Goal: Transaction & Acquisition: Purchase product/service

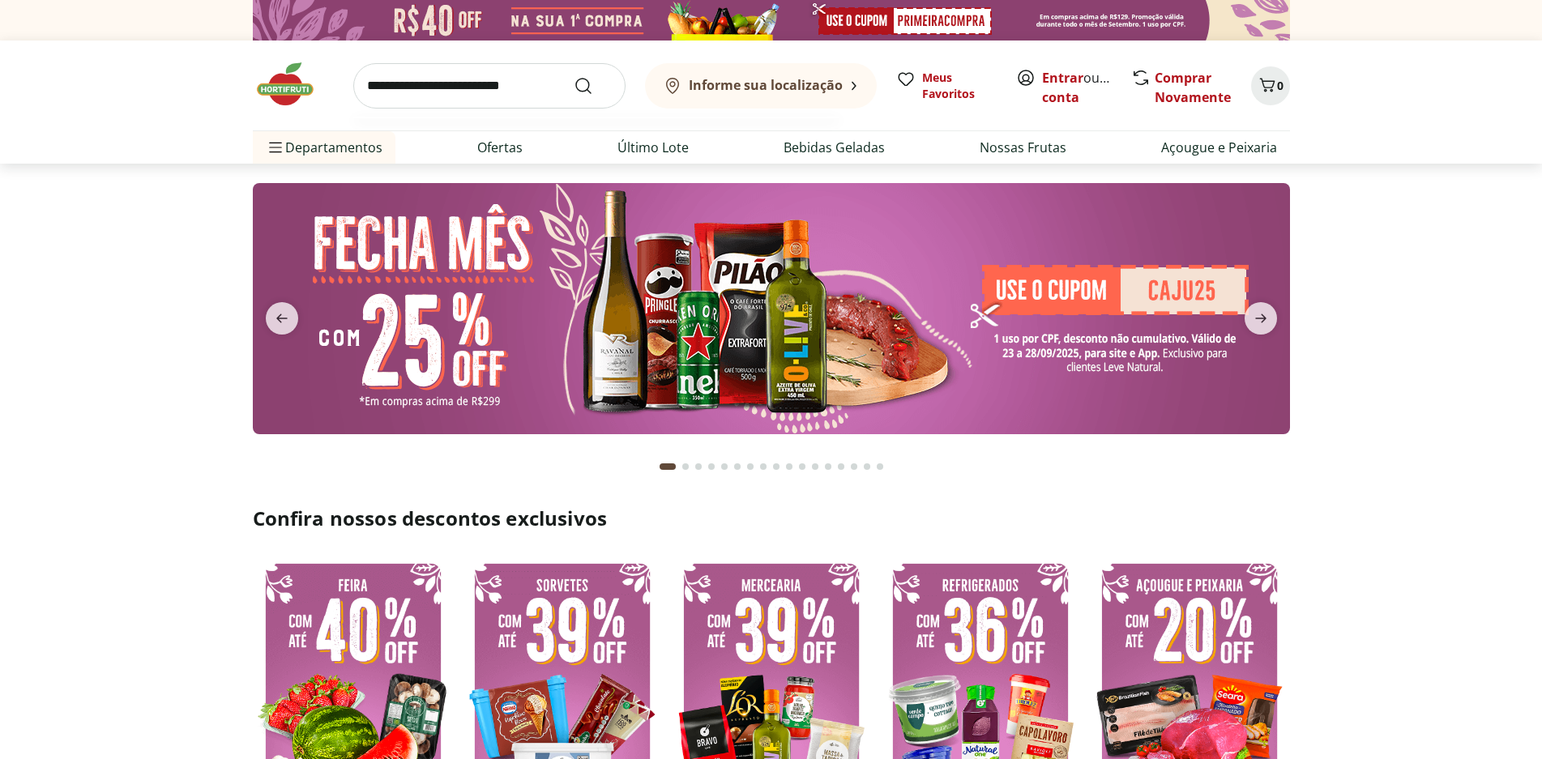
click at [427, 88] on input "search" at bounding box center [489, 85] width 272 height 45
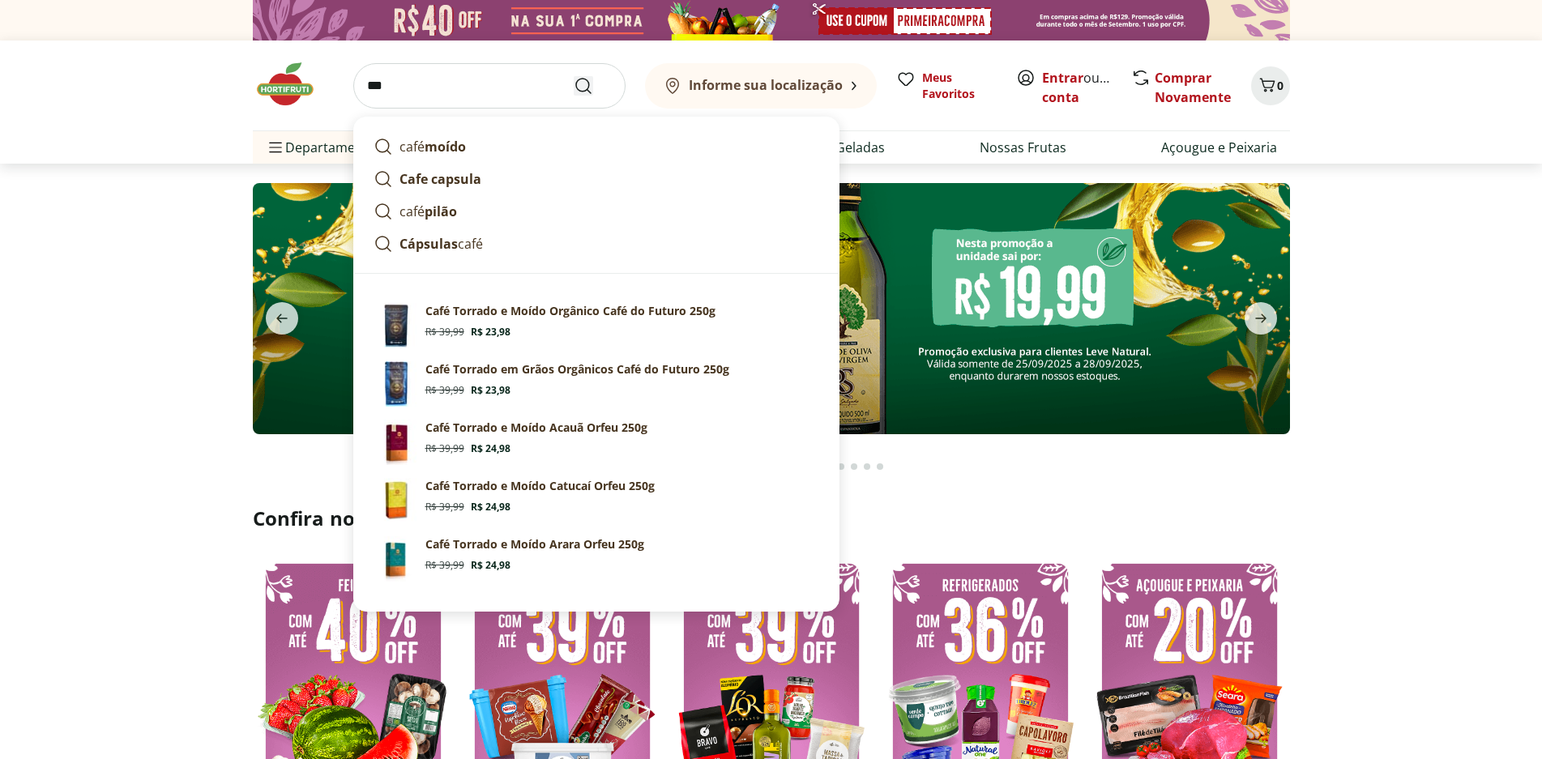
type input "****"
click at [582, 82] on icon "Submit Search" at bounding box center [583, 85] width 19 height 19
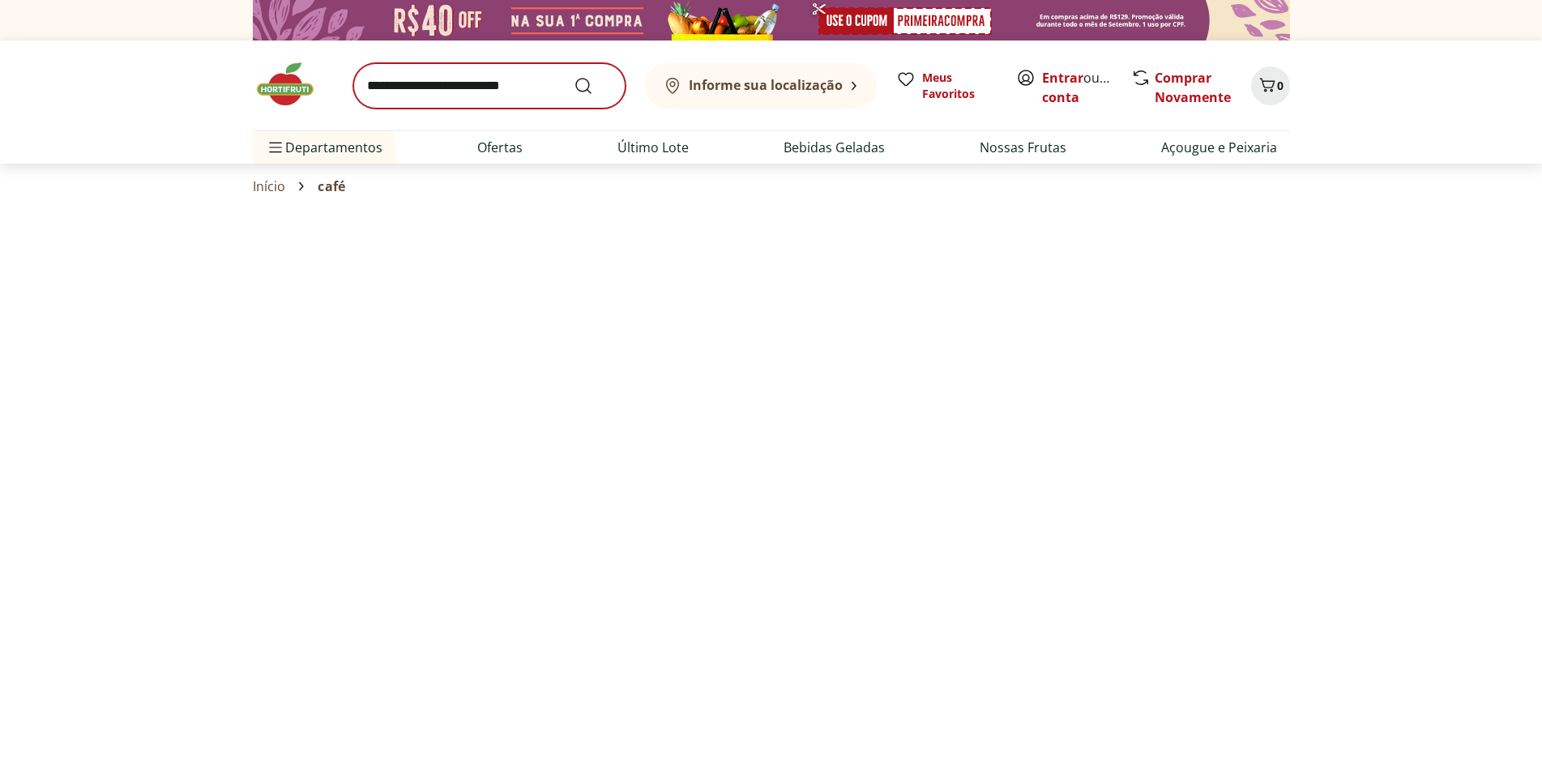
select select "**********"
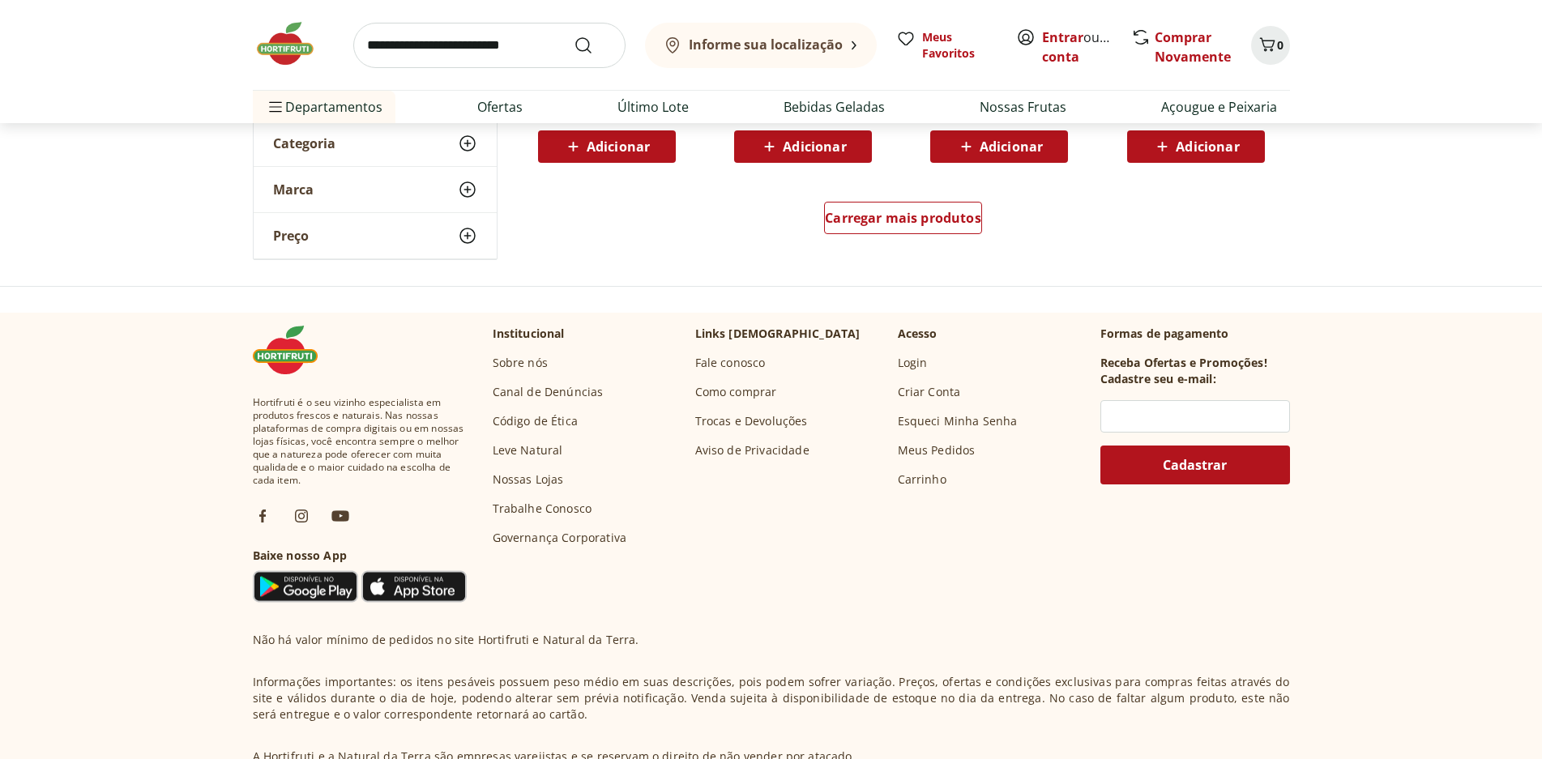
scroll to position [1216, 0]
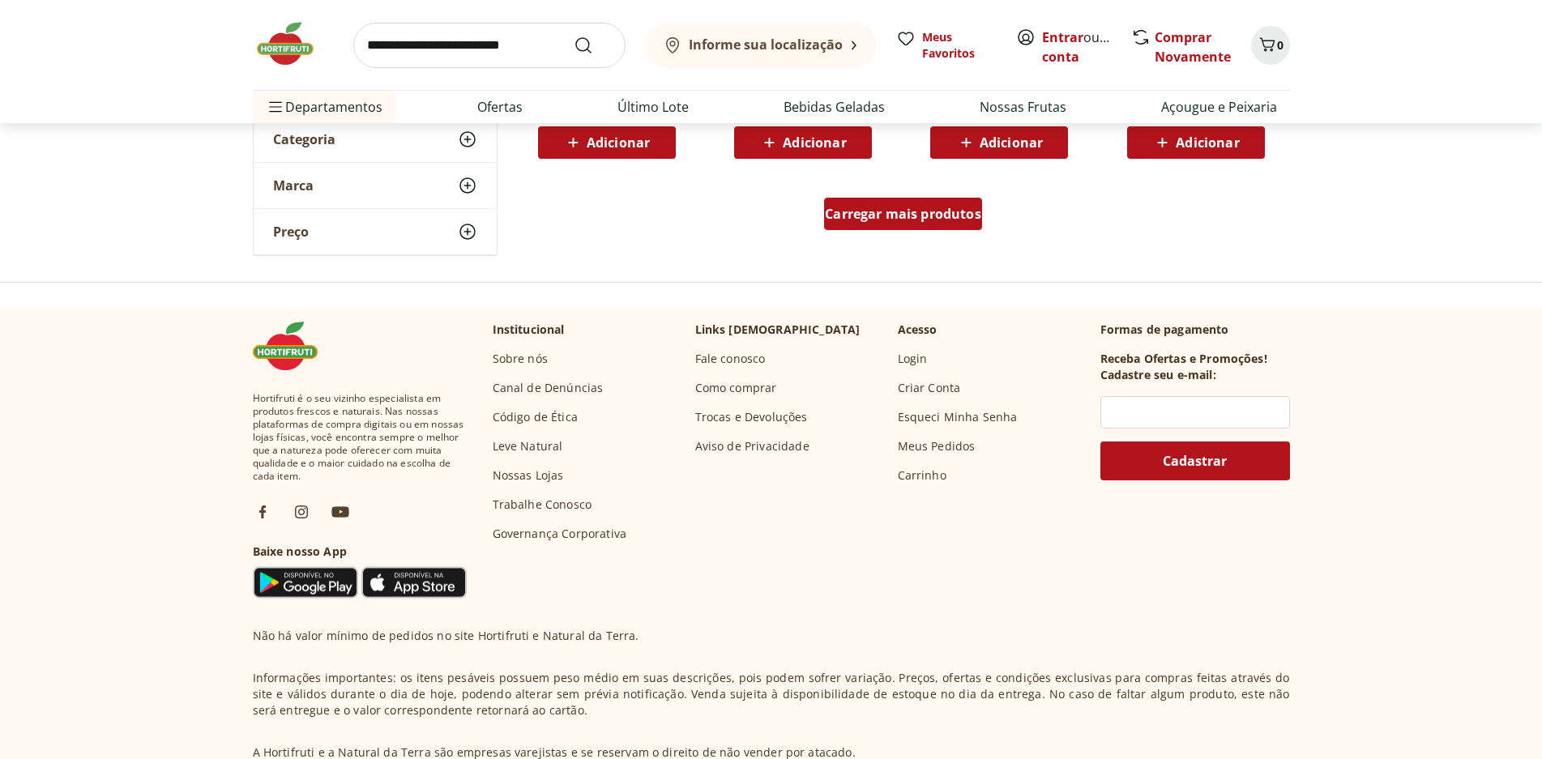
click at [926, 214] on span "Carregar mais produtos" at bounding box center [903, 213] width 156 height 13
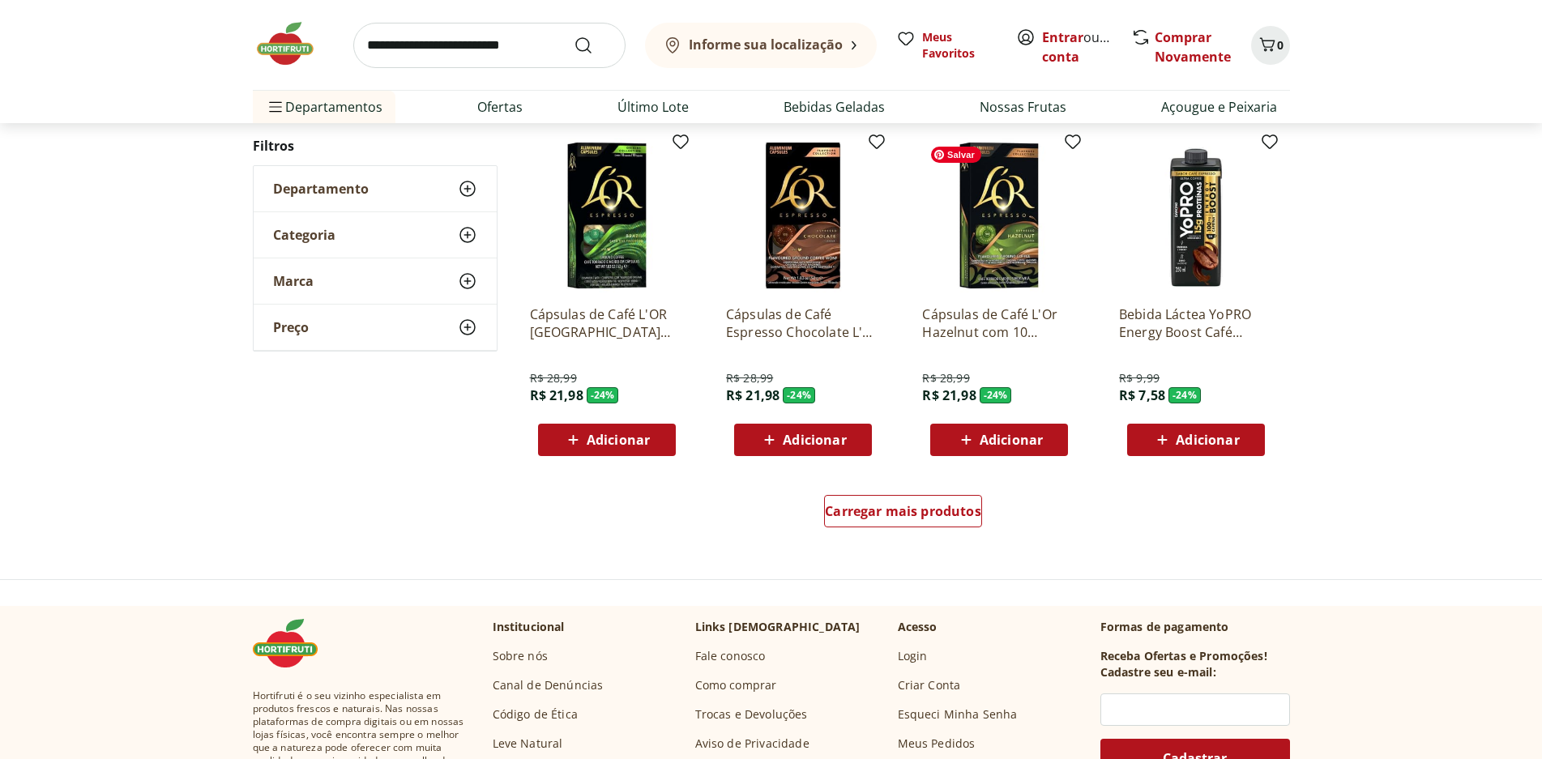
scroll to position [1135, 0]
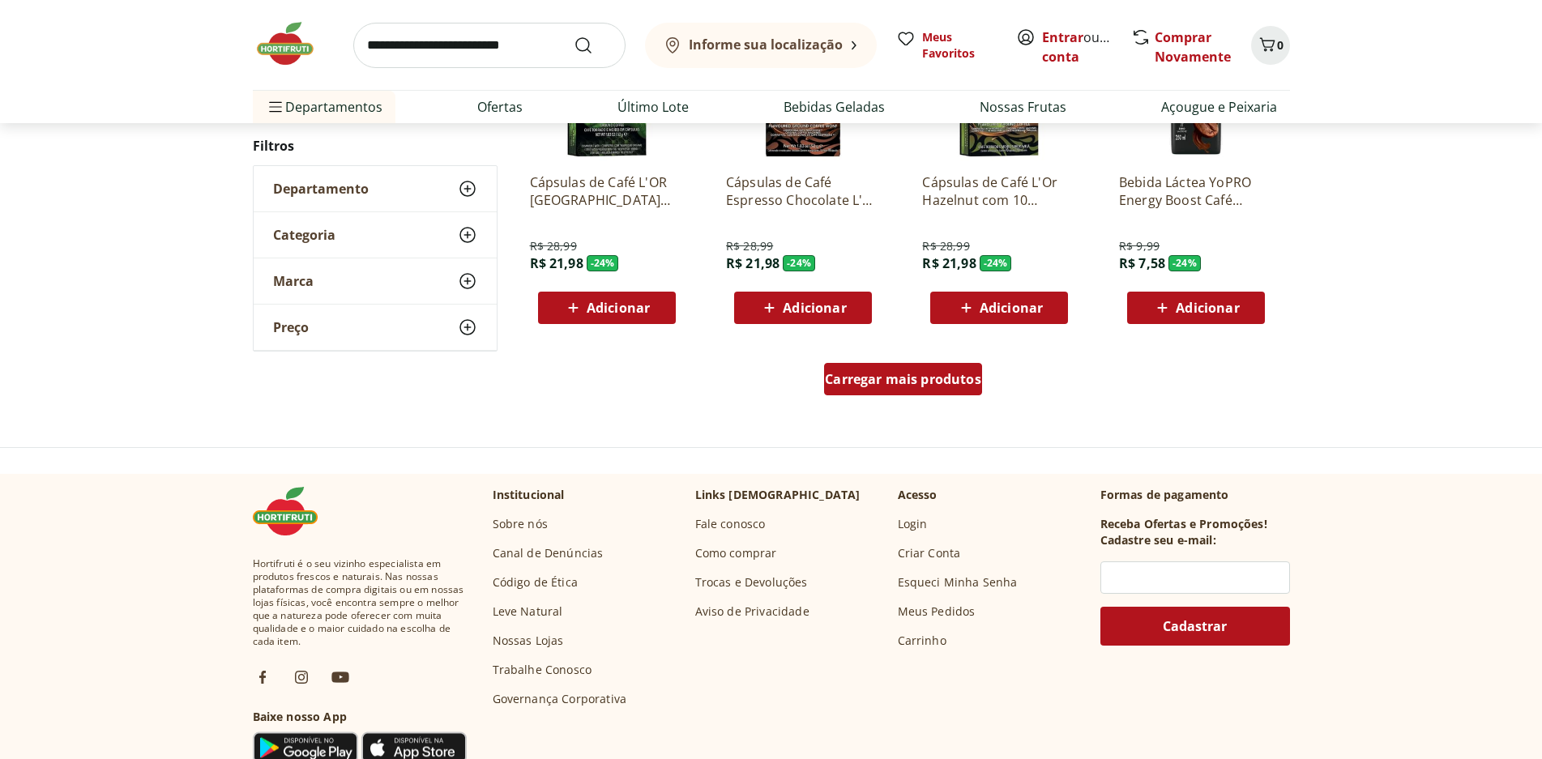
click at [909, 374] on span "Carregar mais produtos" at bounding box center [903, 379] width 156 height 13
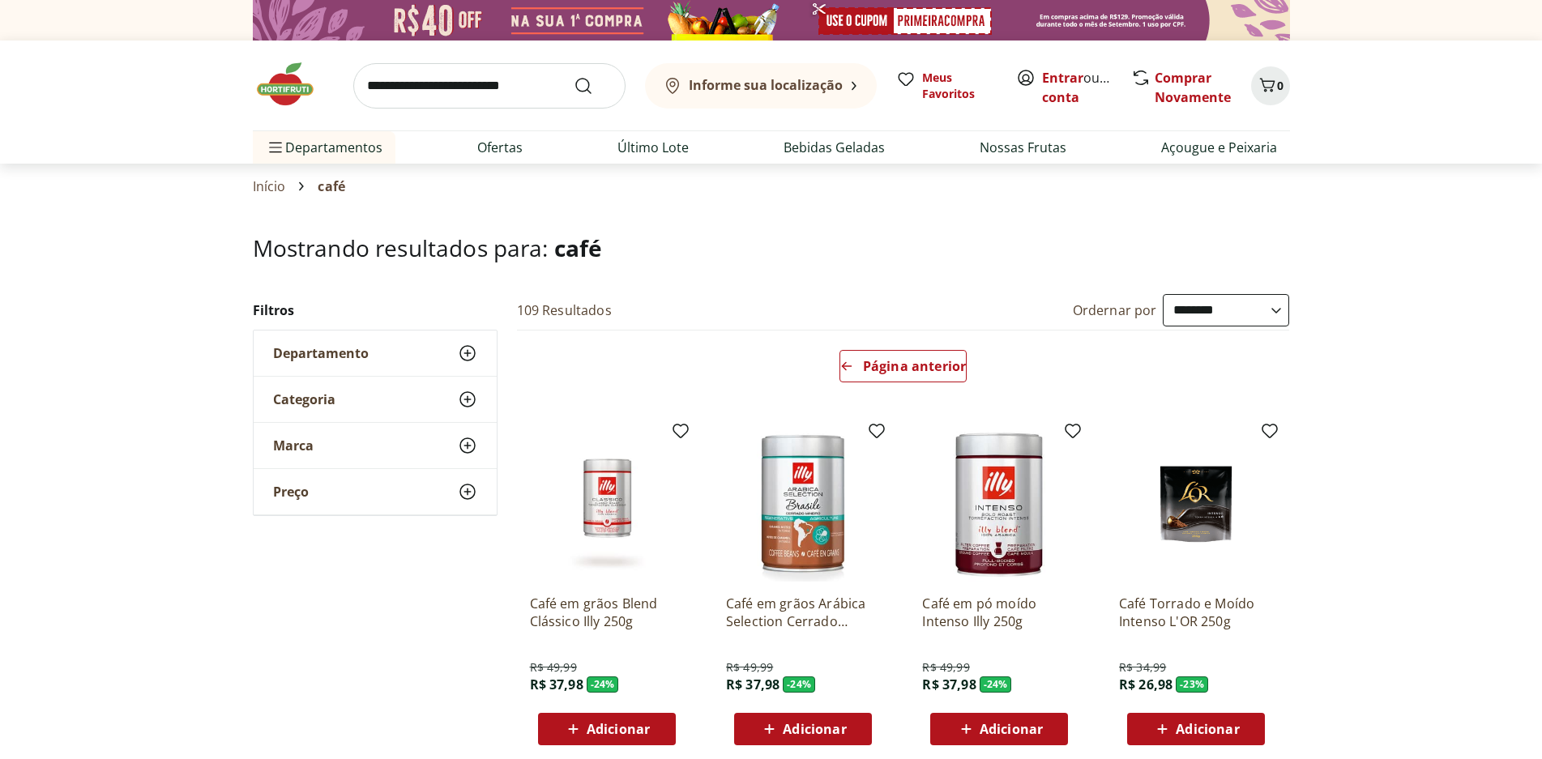
click at [423, 91] on input "search" at bounding box center [489, 85] width 272 height 45
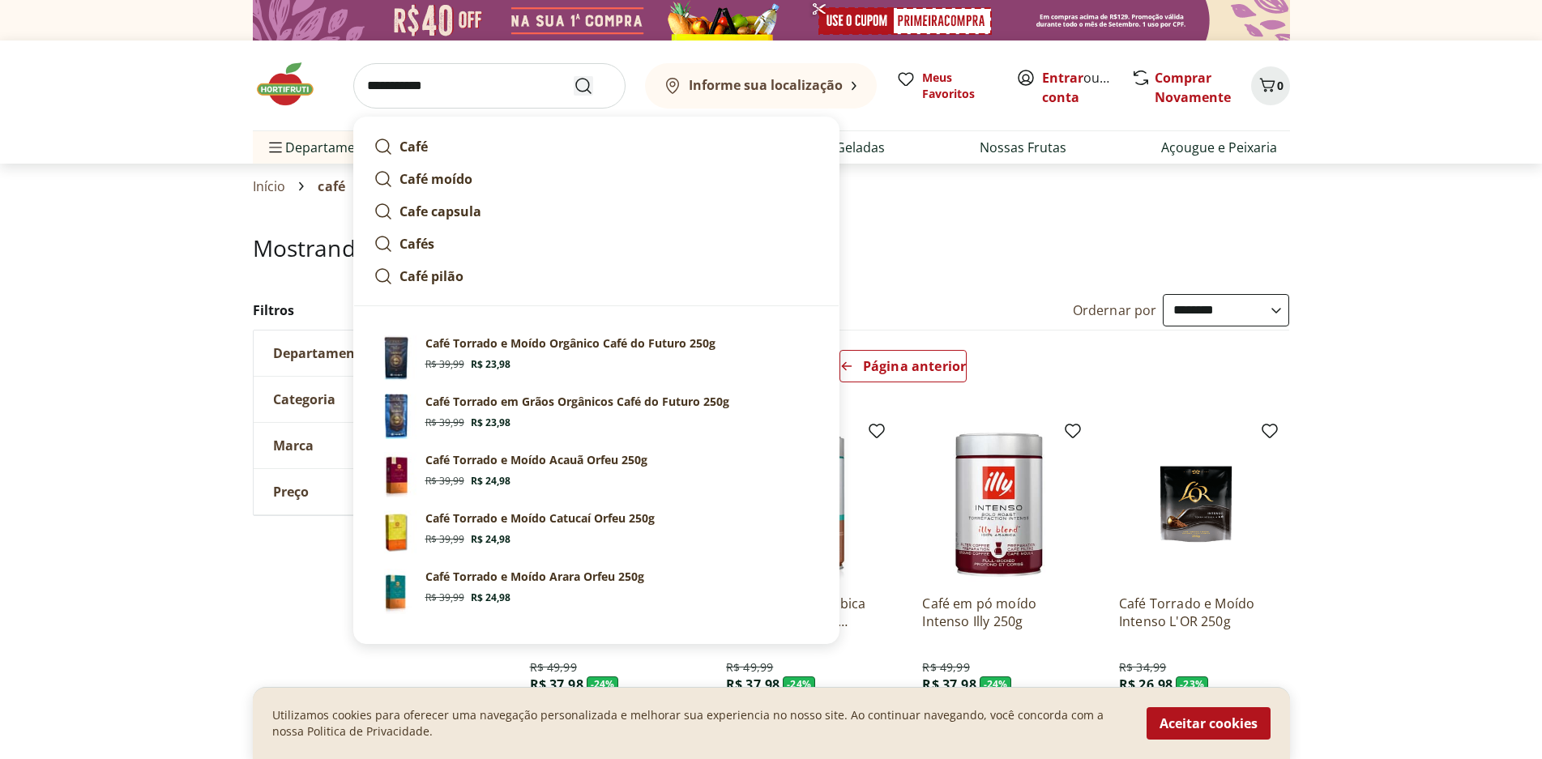
type input "**********"
click at [587, 79] on icon "Submit Search" at bounding box center [583, 85] width 19 height 19
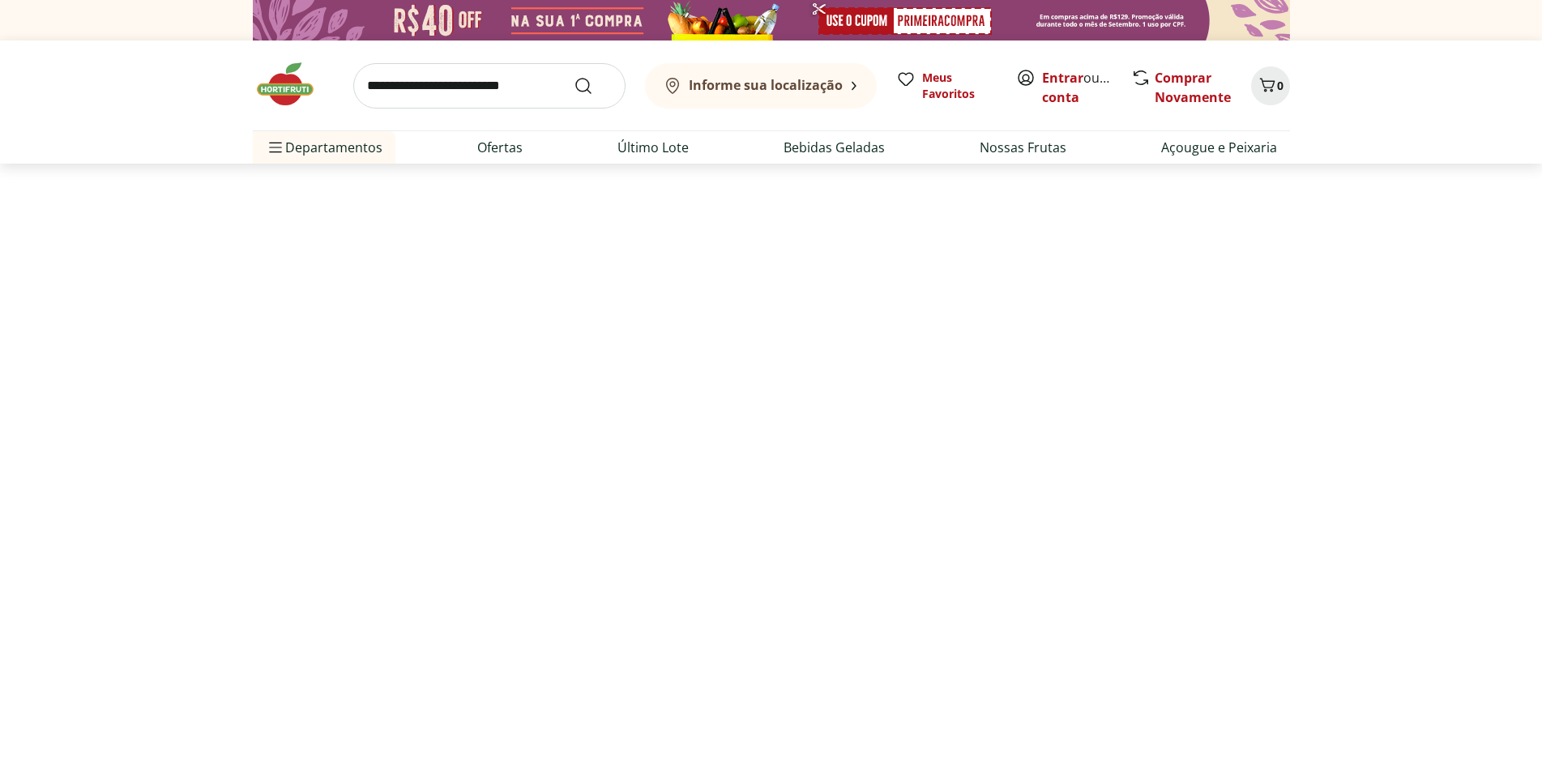
select select "**********"
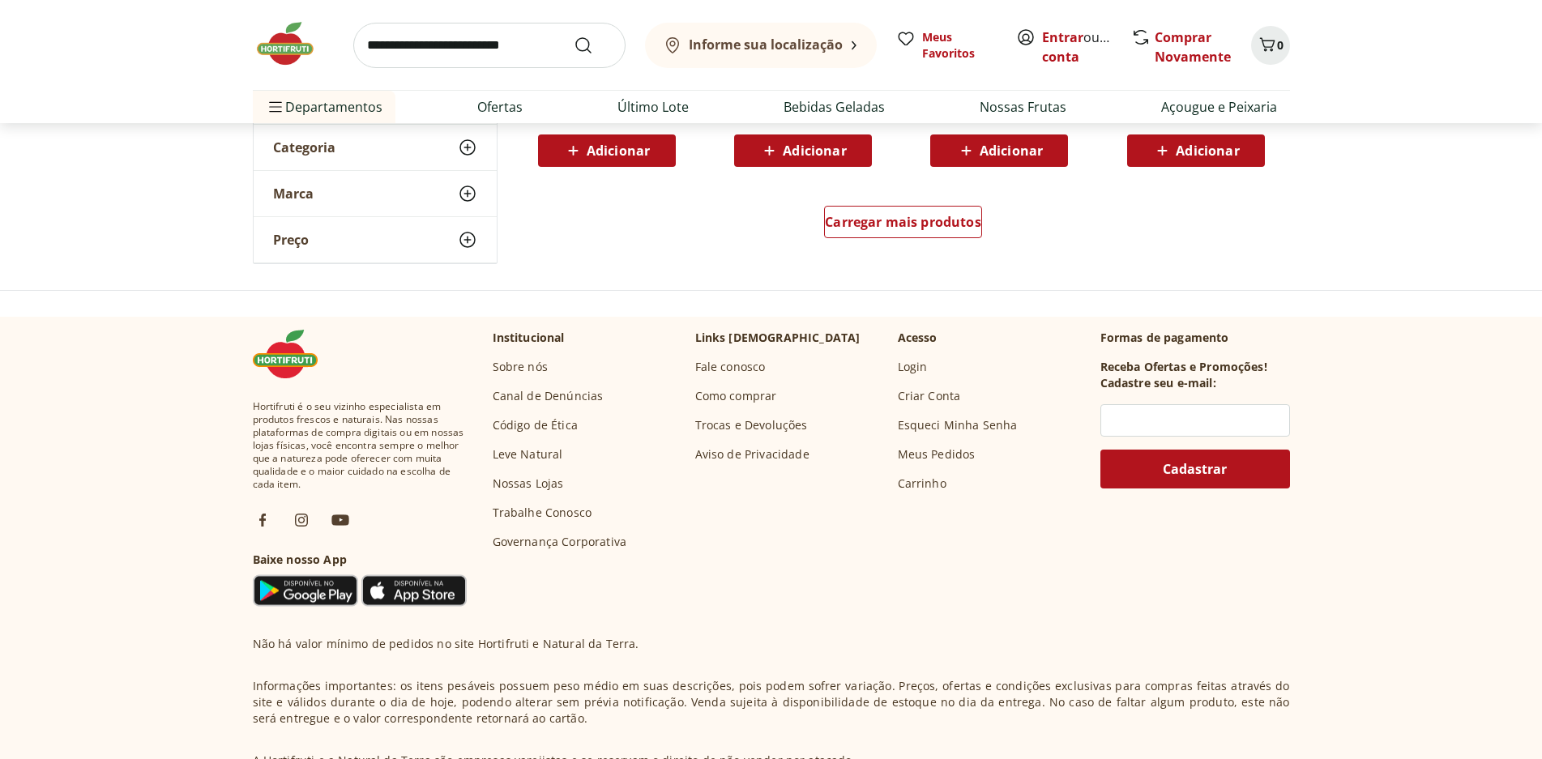
scroll to position [1216, 0]
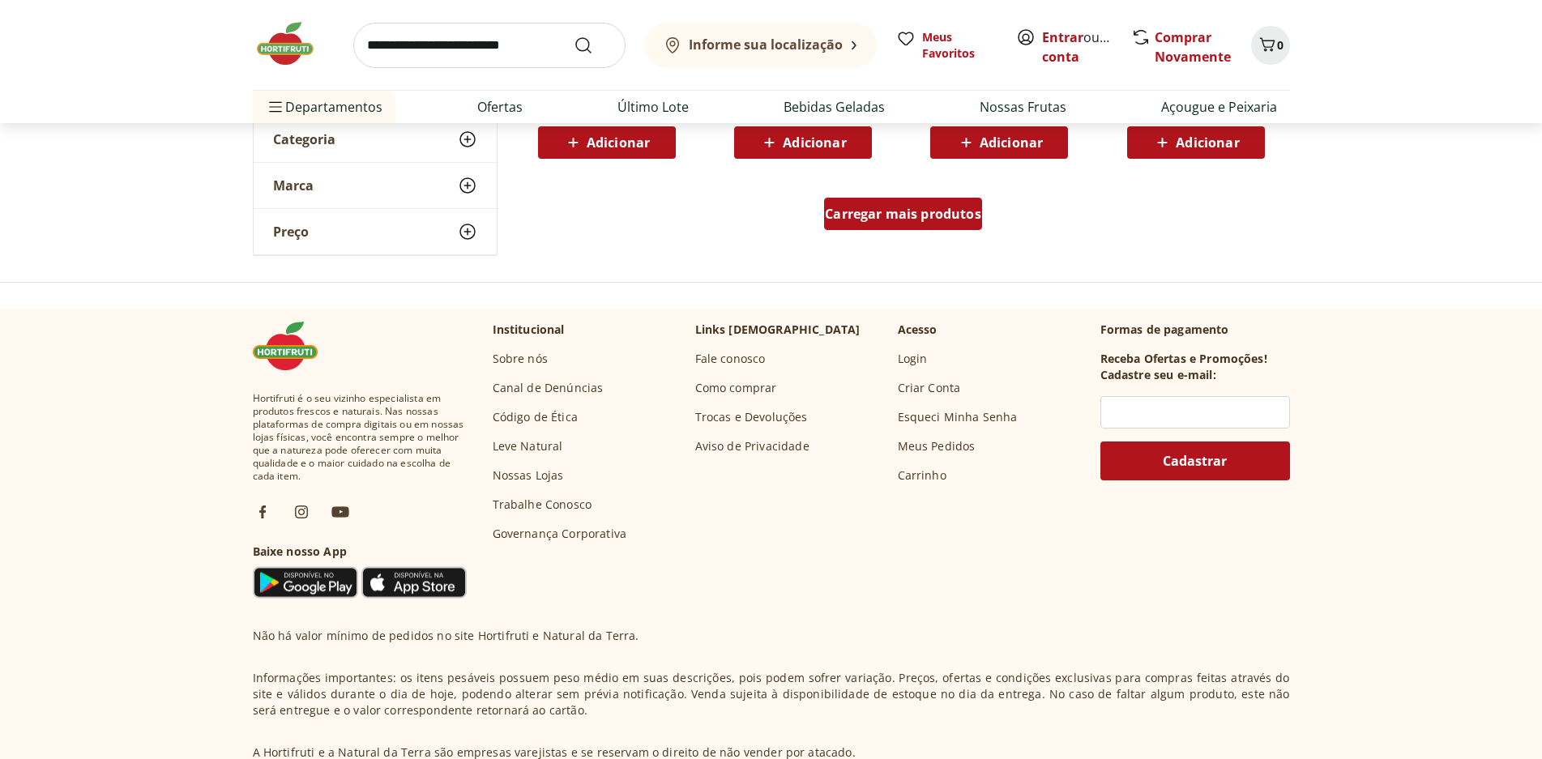
click at [920, 216] on span "Carregar mais produtos" at bounding box center [903, 213] width 156 height 13
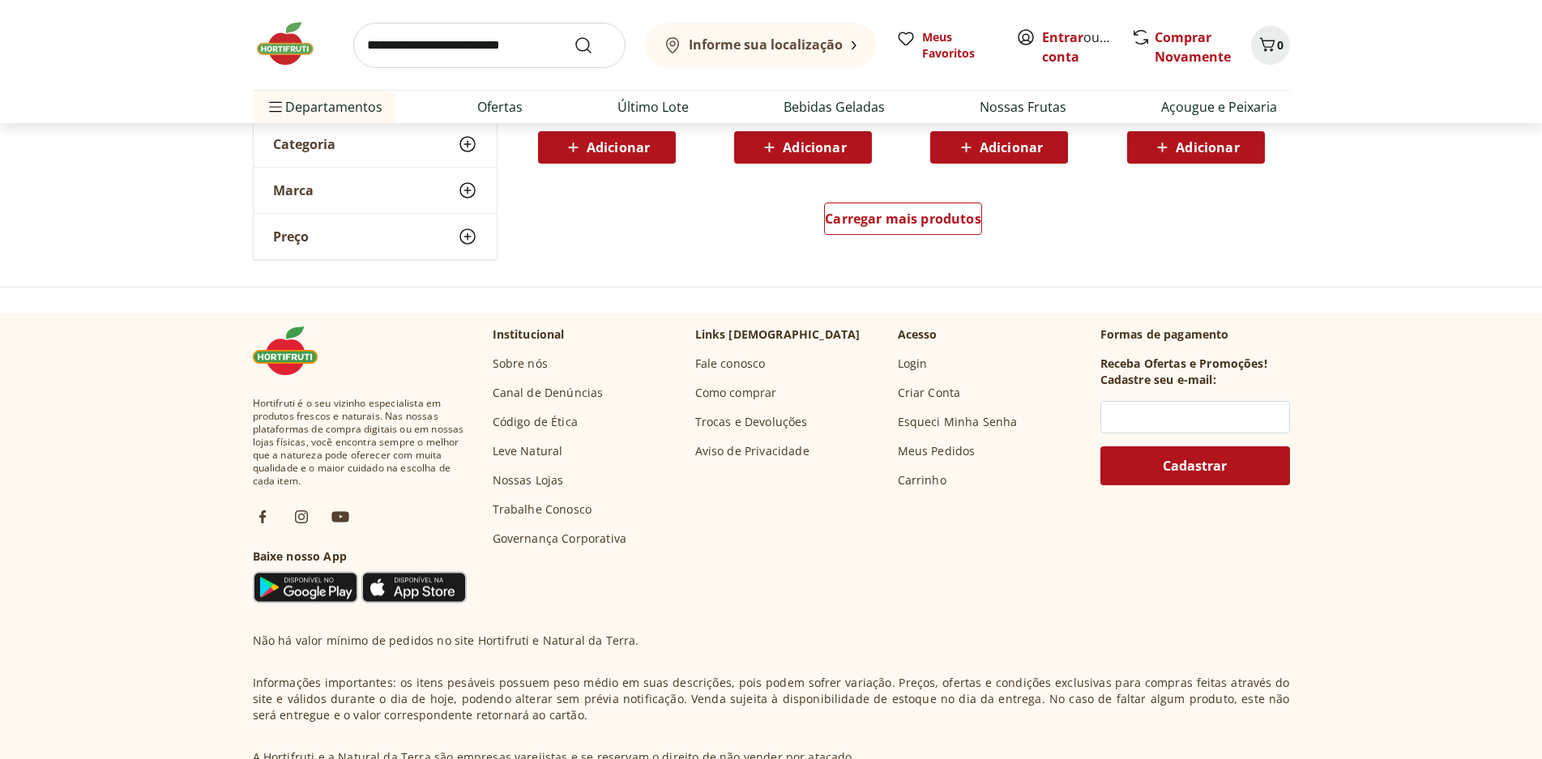
scroll to position [1297, 0]
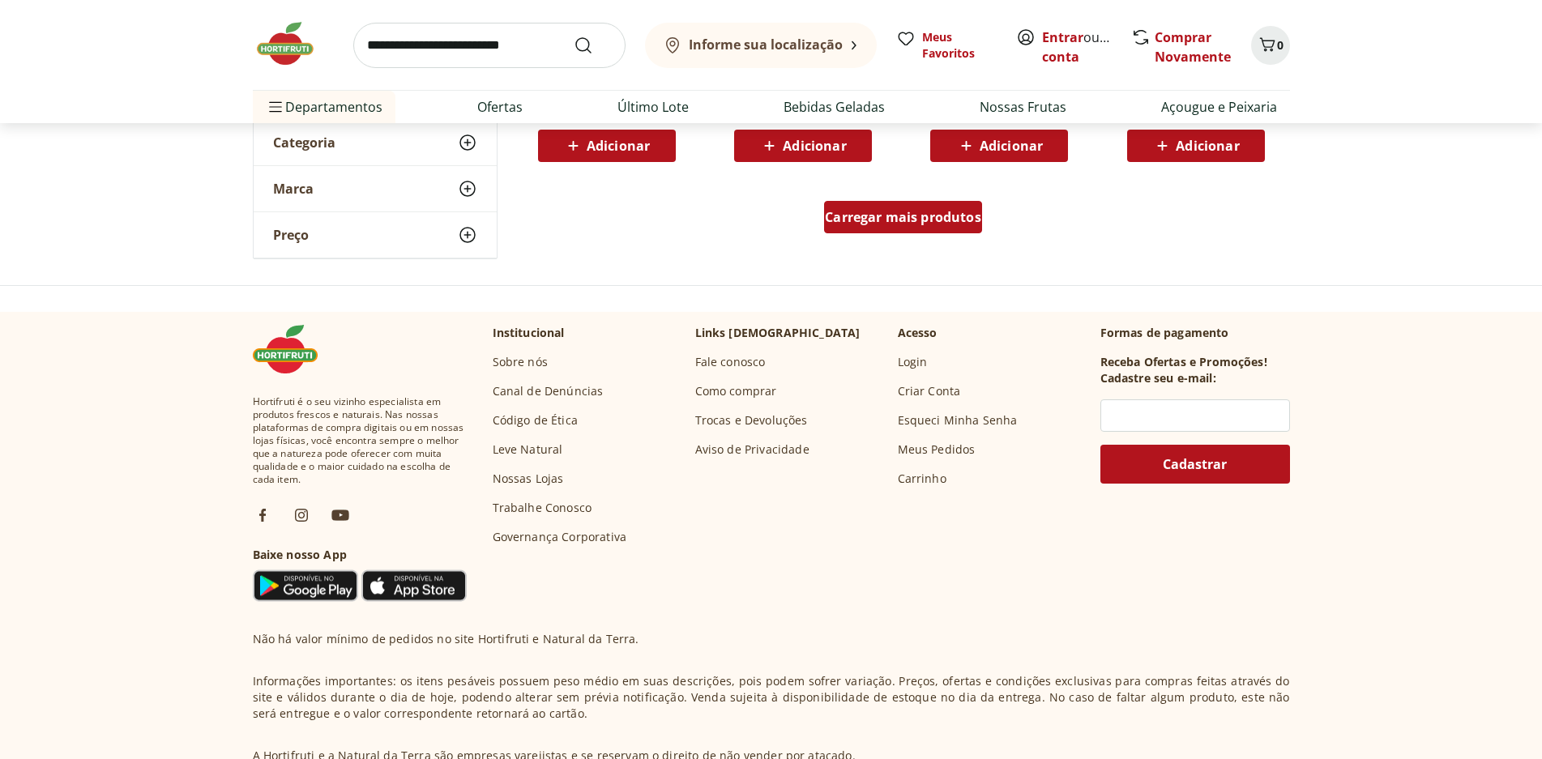
click at [908, 211] on span "Carregar mais produtos" at bounding box center [903, 217] width 156 height 13
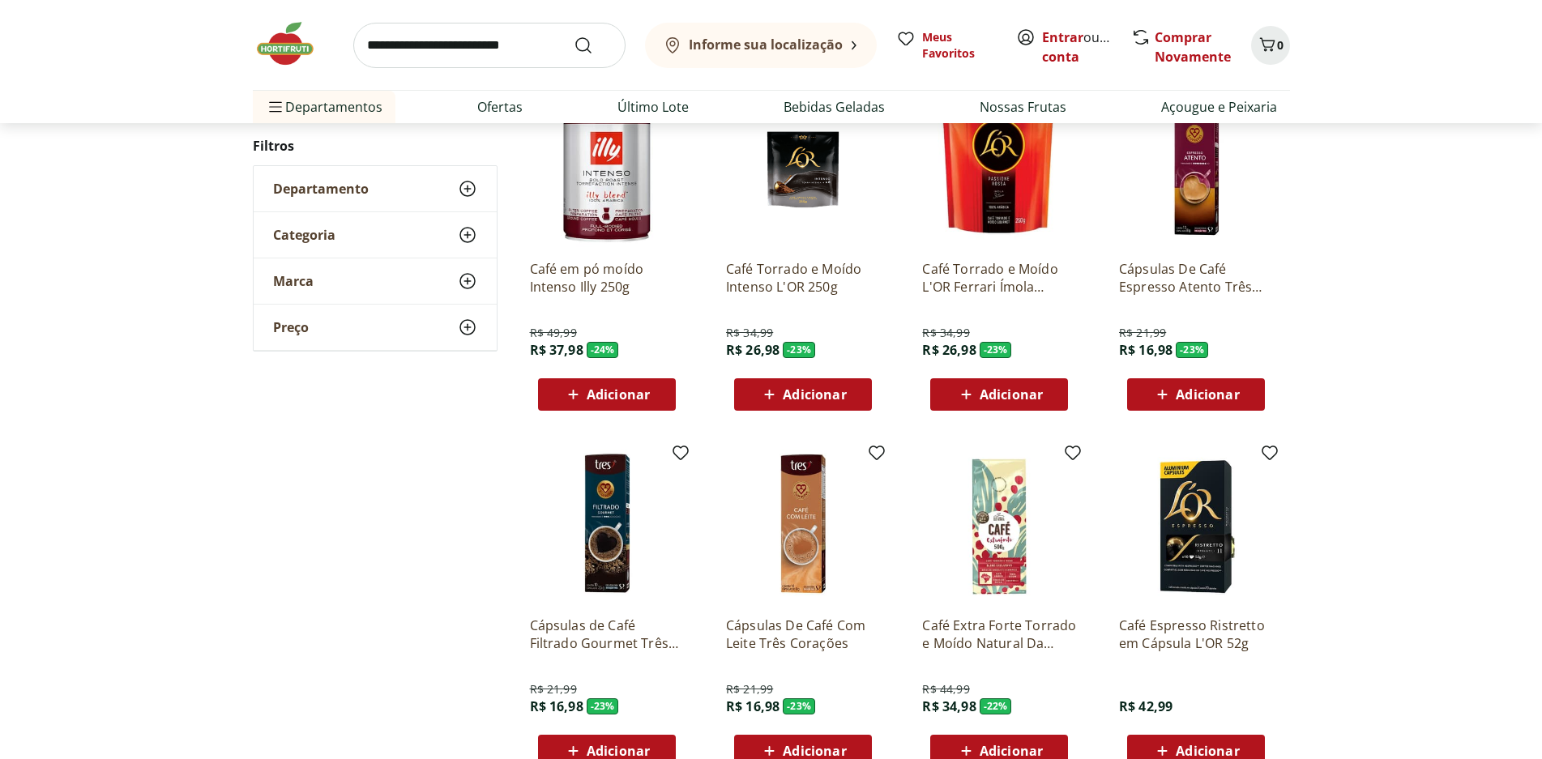
scroll to position [1050, 0]
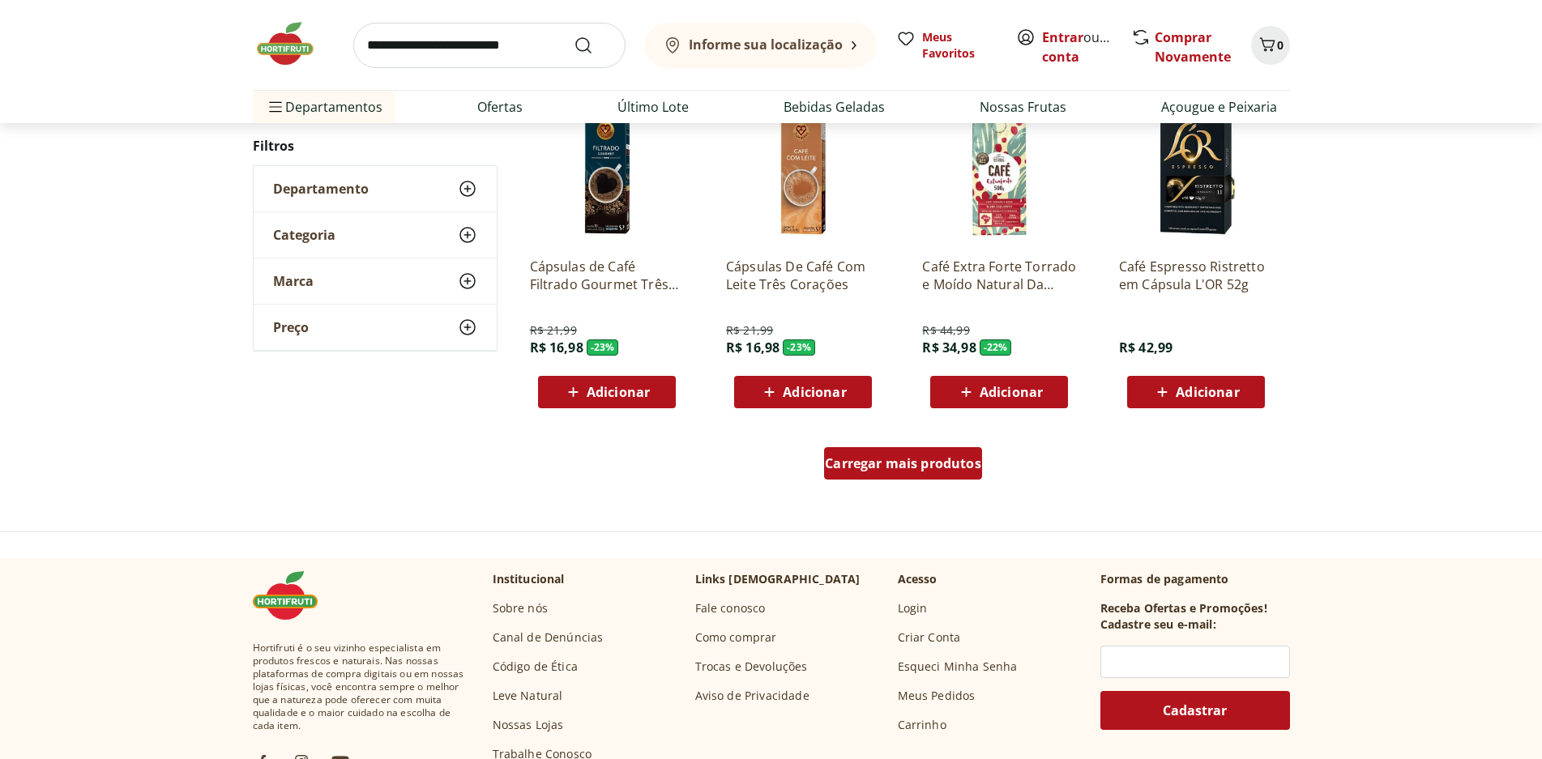
click at [897, 465] on span "Carregar mais produtos" at bounding box center [903, 463] width 156 height 13
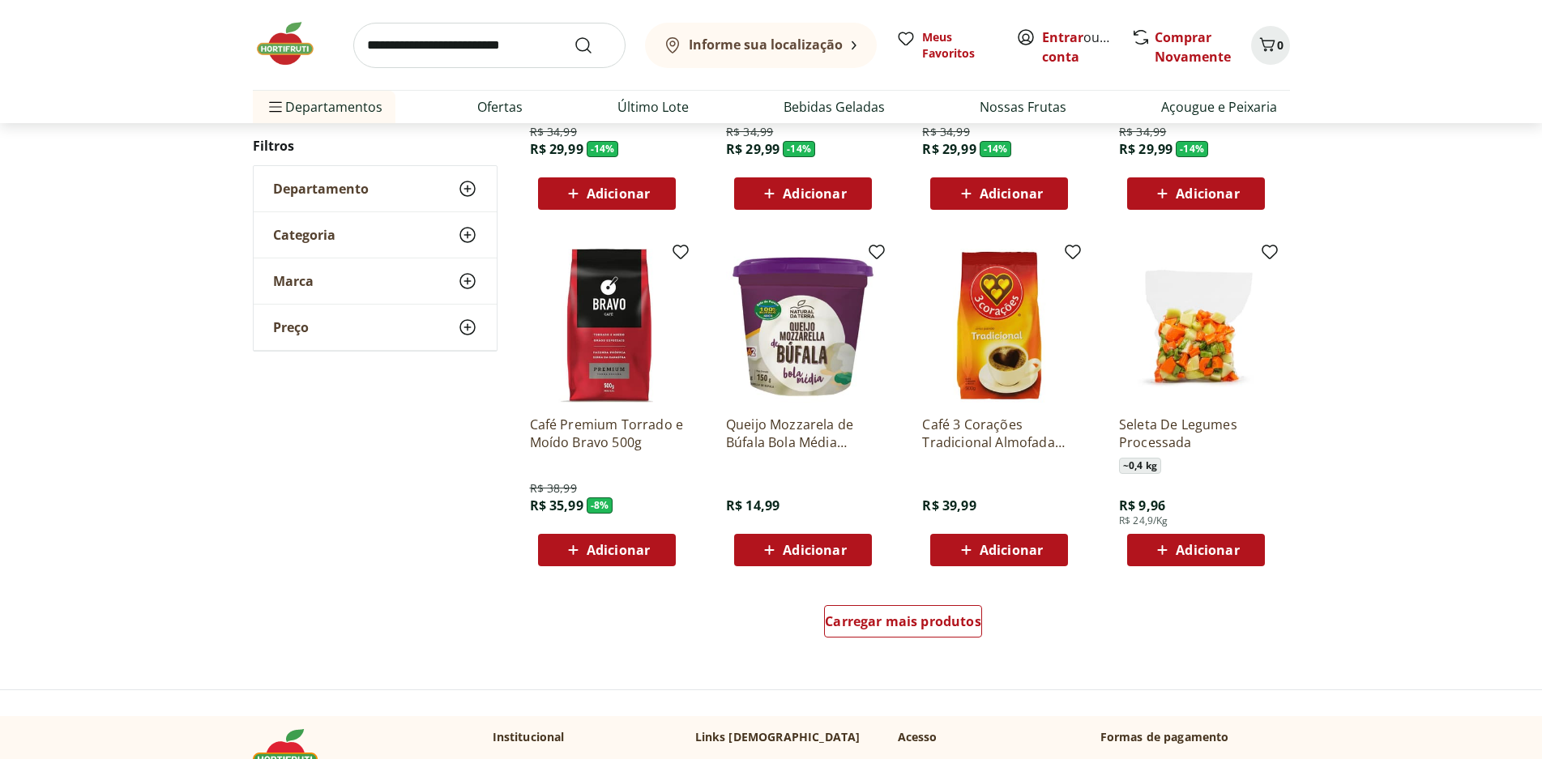
scroll to position [1209, 0]
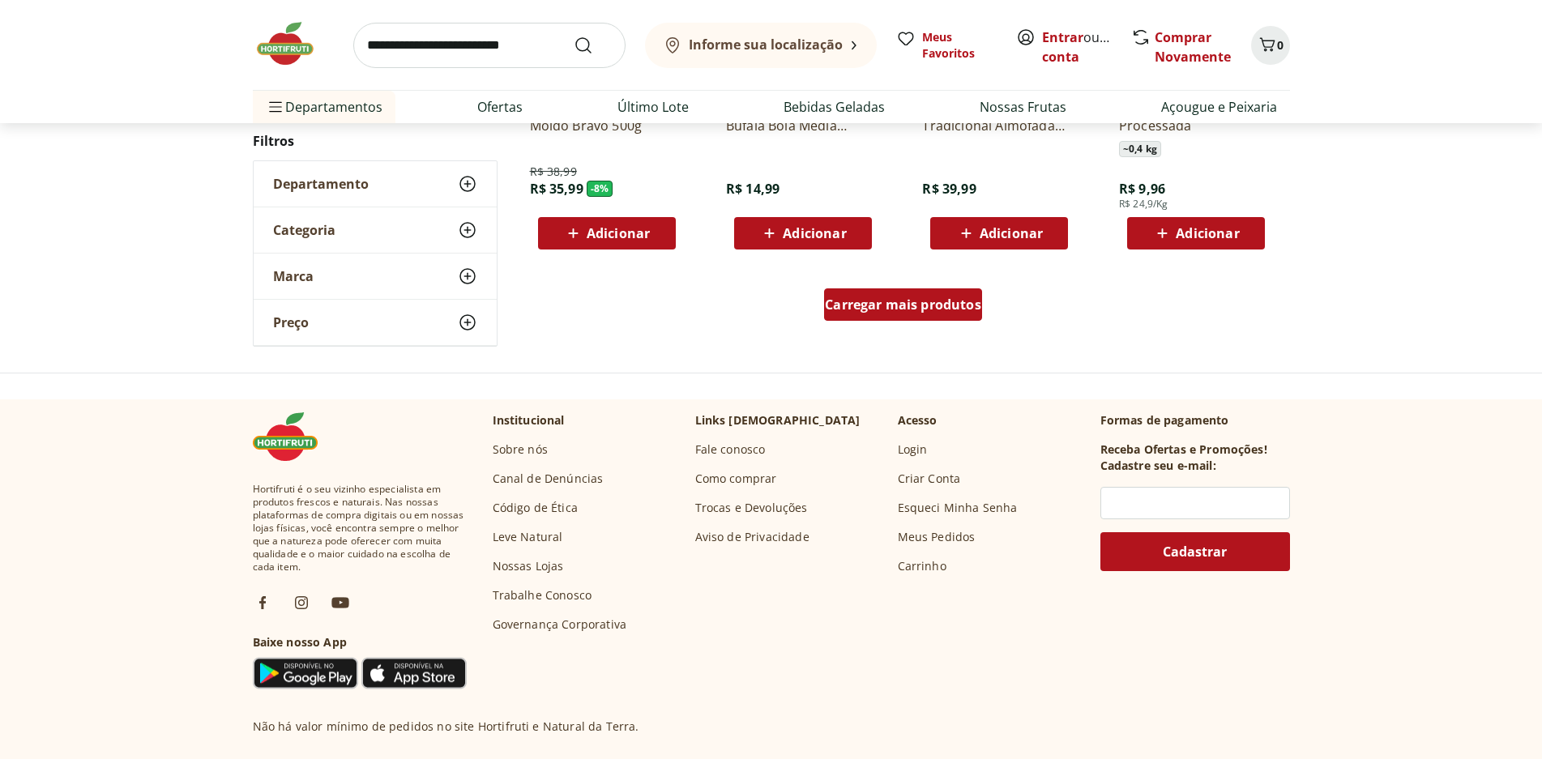
click at [933, 298] on span "Carregar mais produtos" at bounding box center [903, 304] width 156 height 13
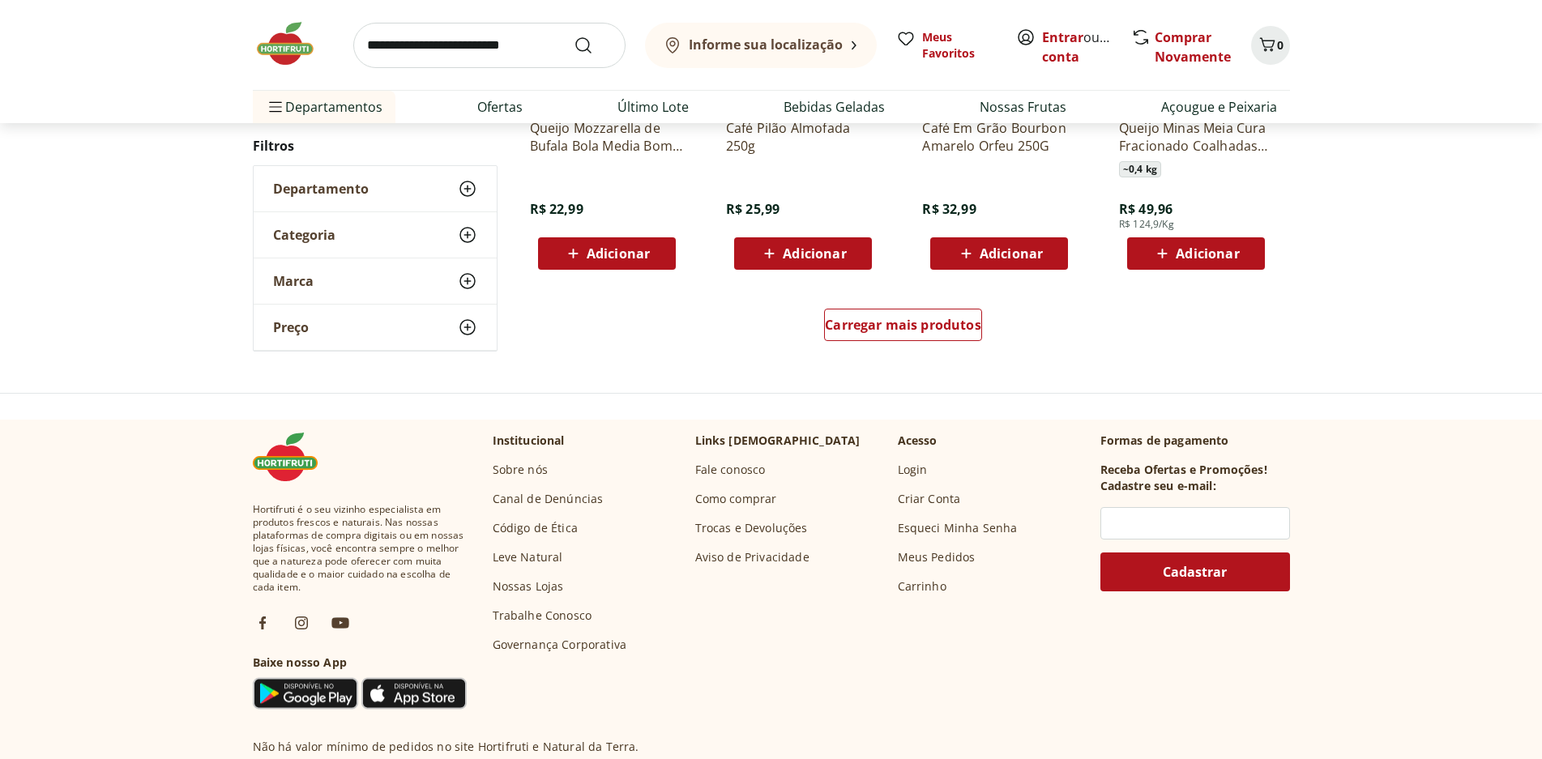
scroll to position [1206, 0]
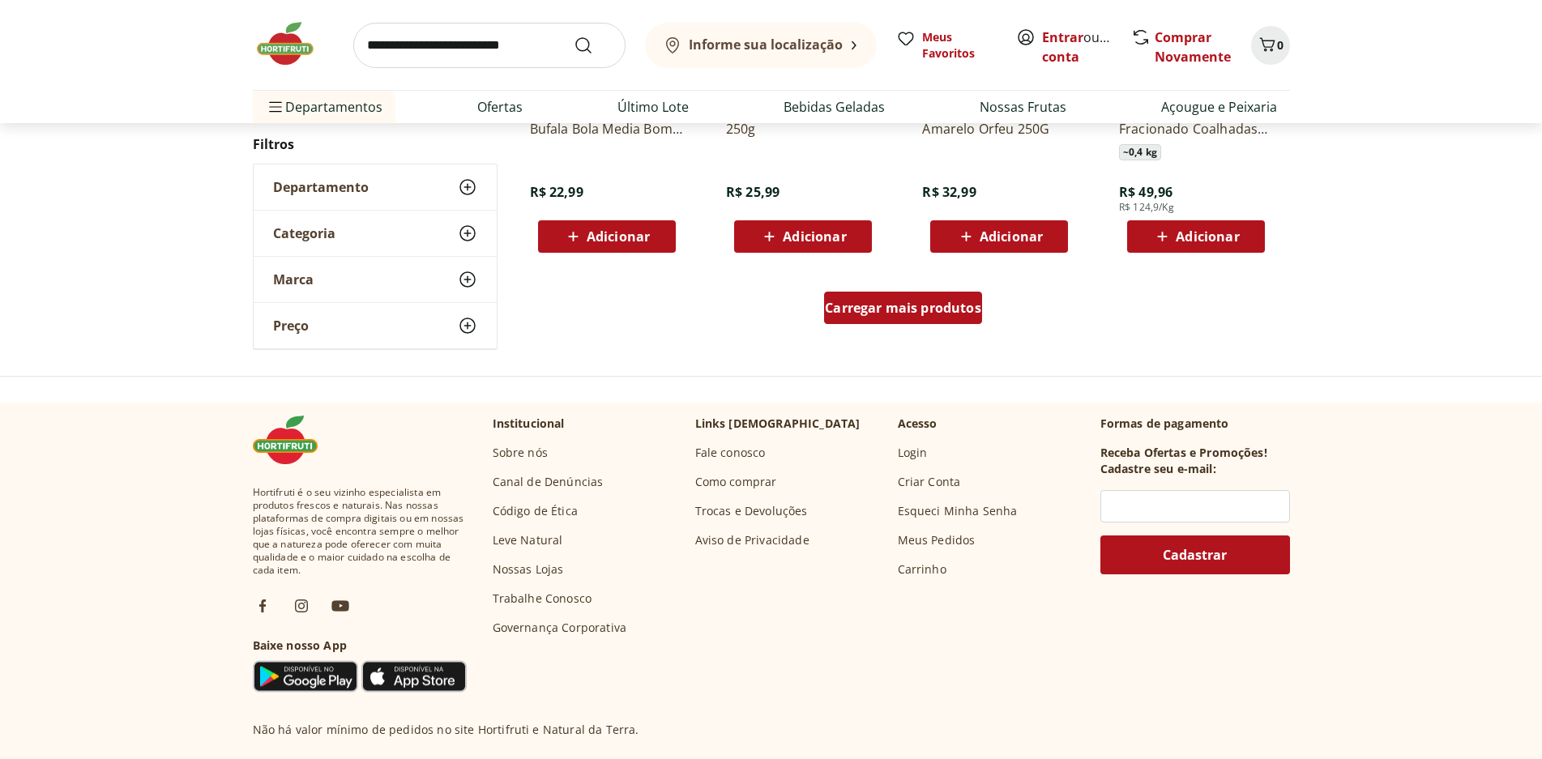
click at [935, 314] on span "Carregar mais produtos" at bounding box center [903, 307] width 156 height 13
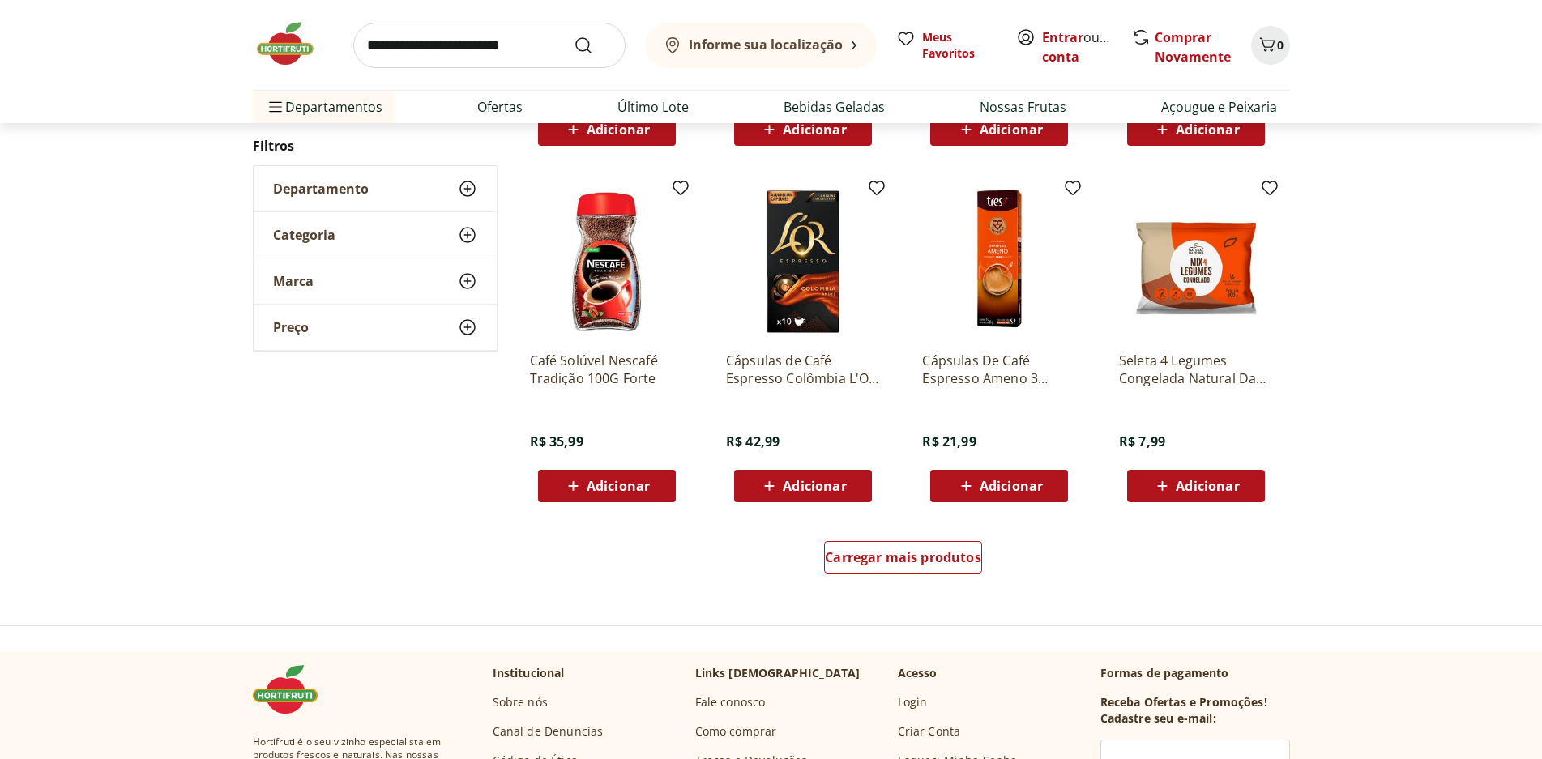
scroll to position [1041, 0]
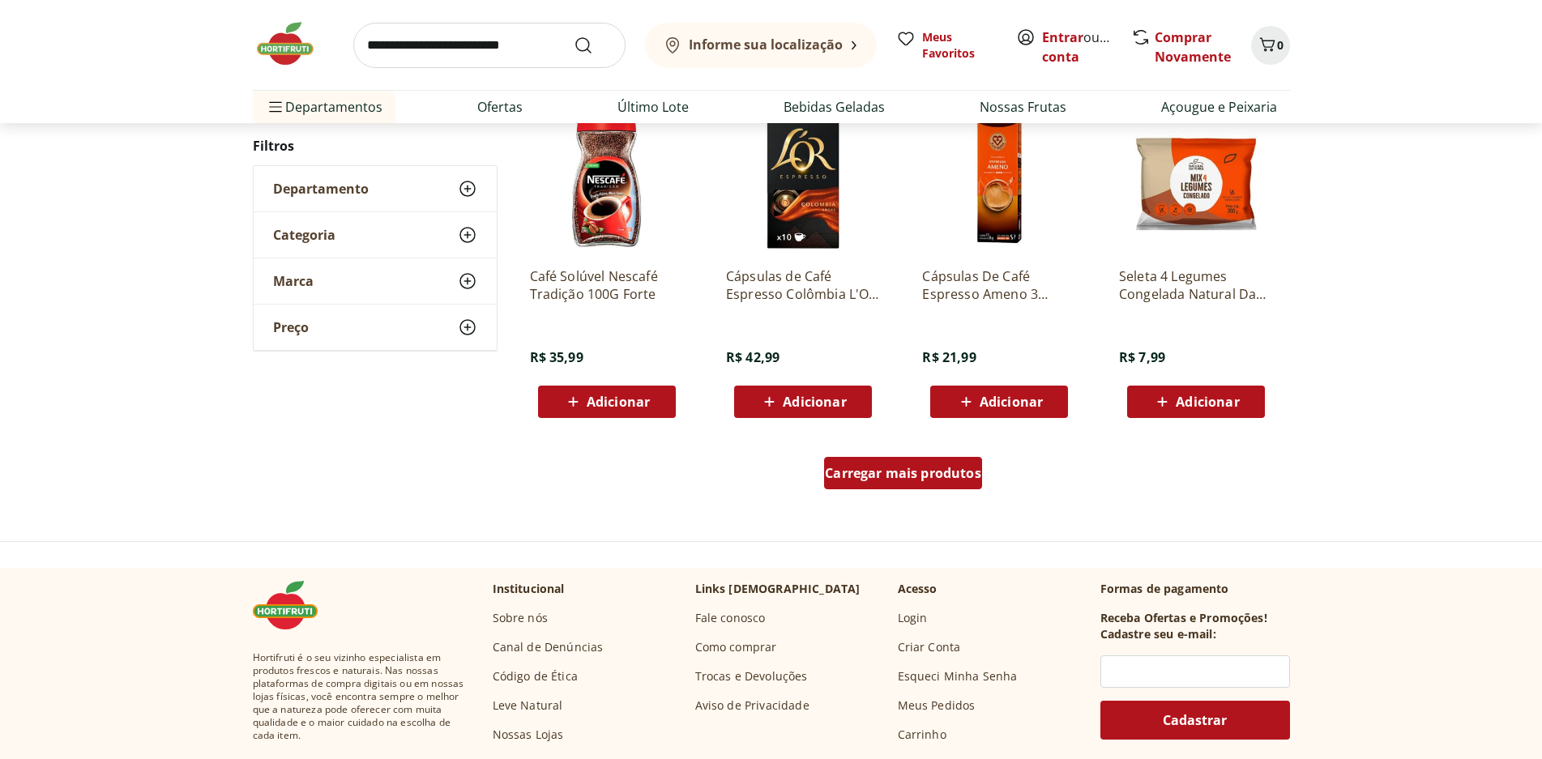
click at [931, 480] on span "Carregar mais produtos" at bounding box center [903, 473] width 156 height 13
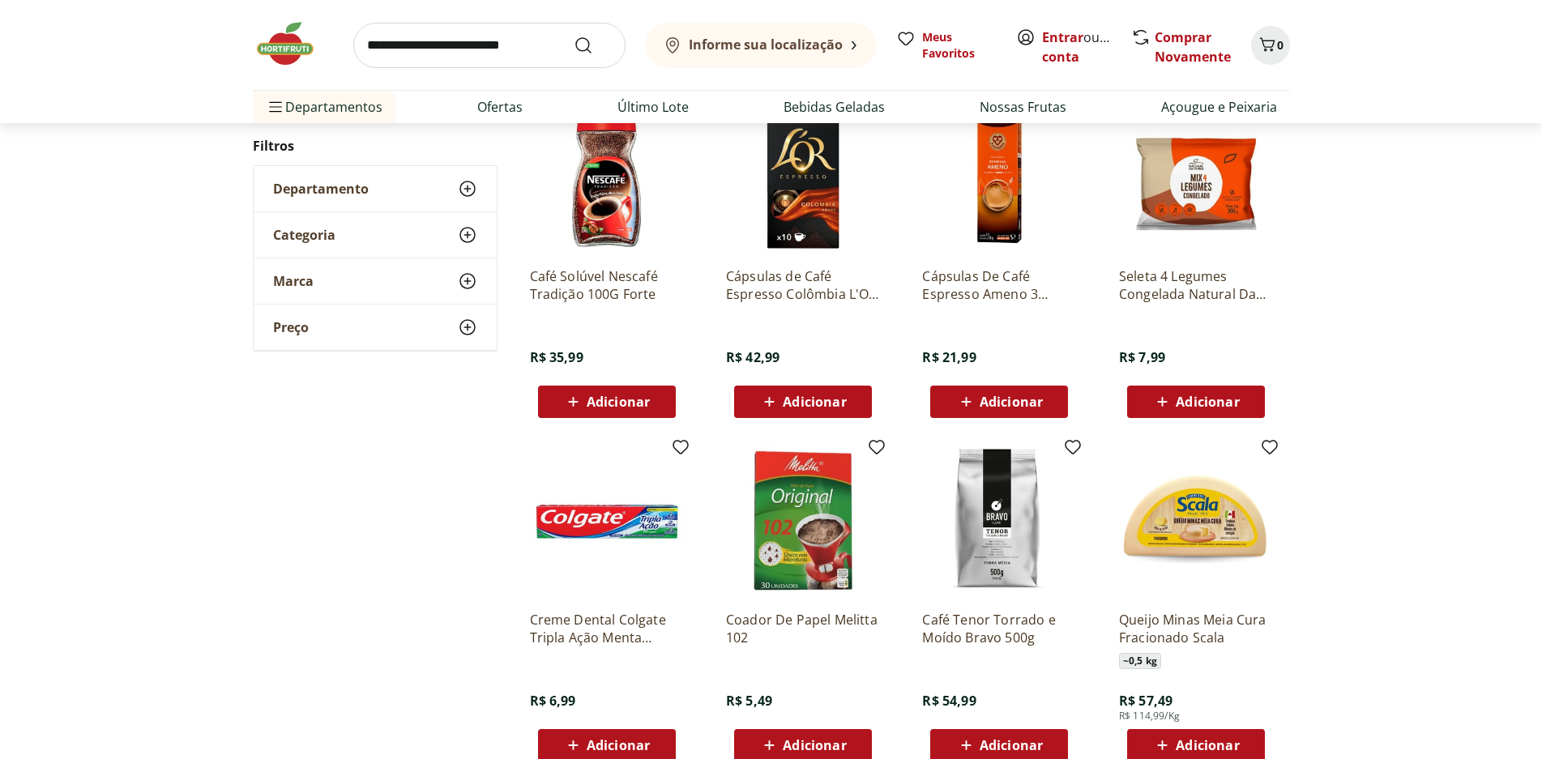
scroll to position [1284, 0]
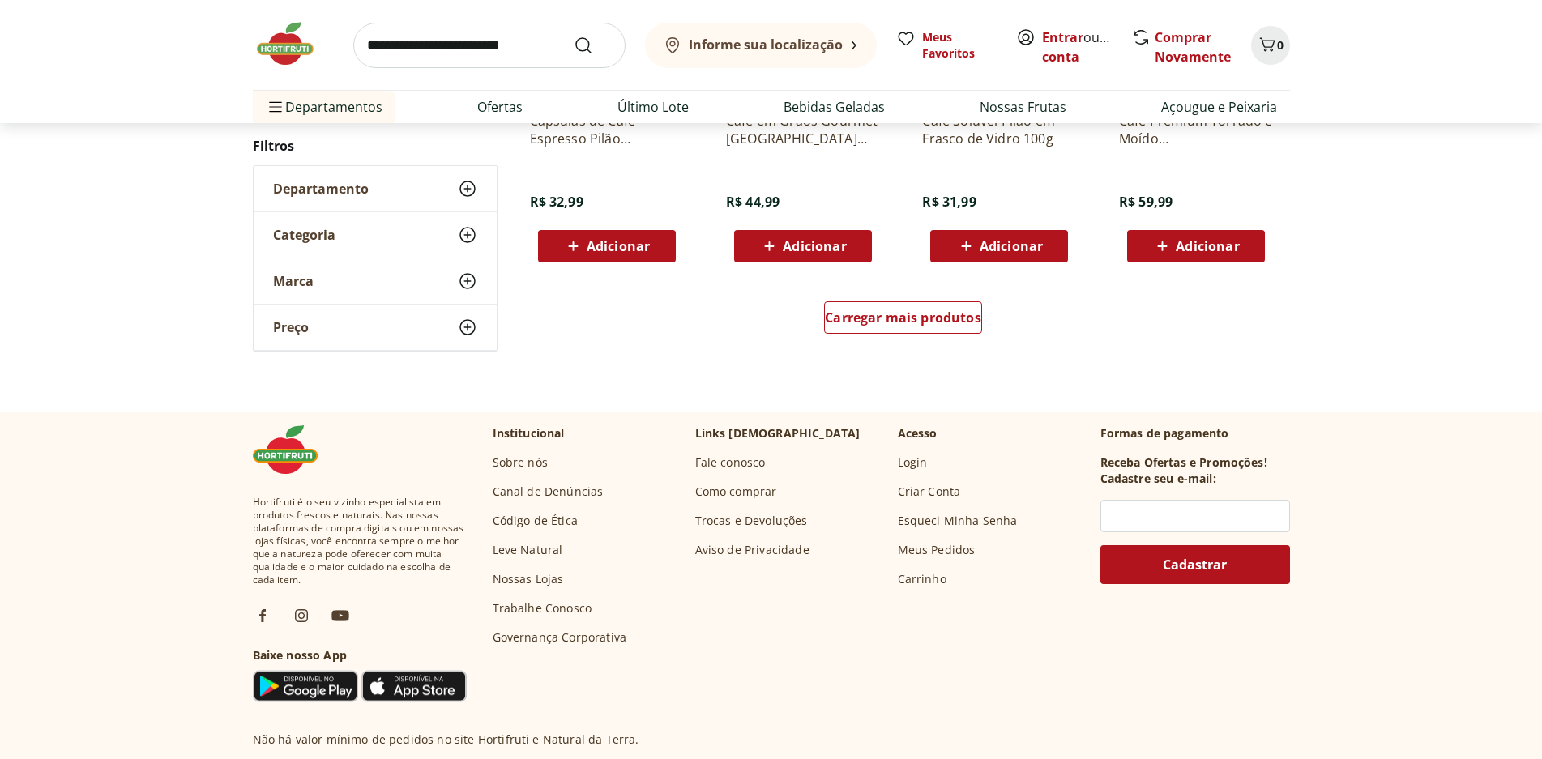
scroll to position [1199, 0]
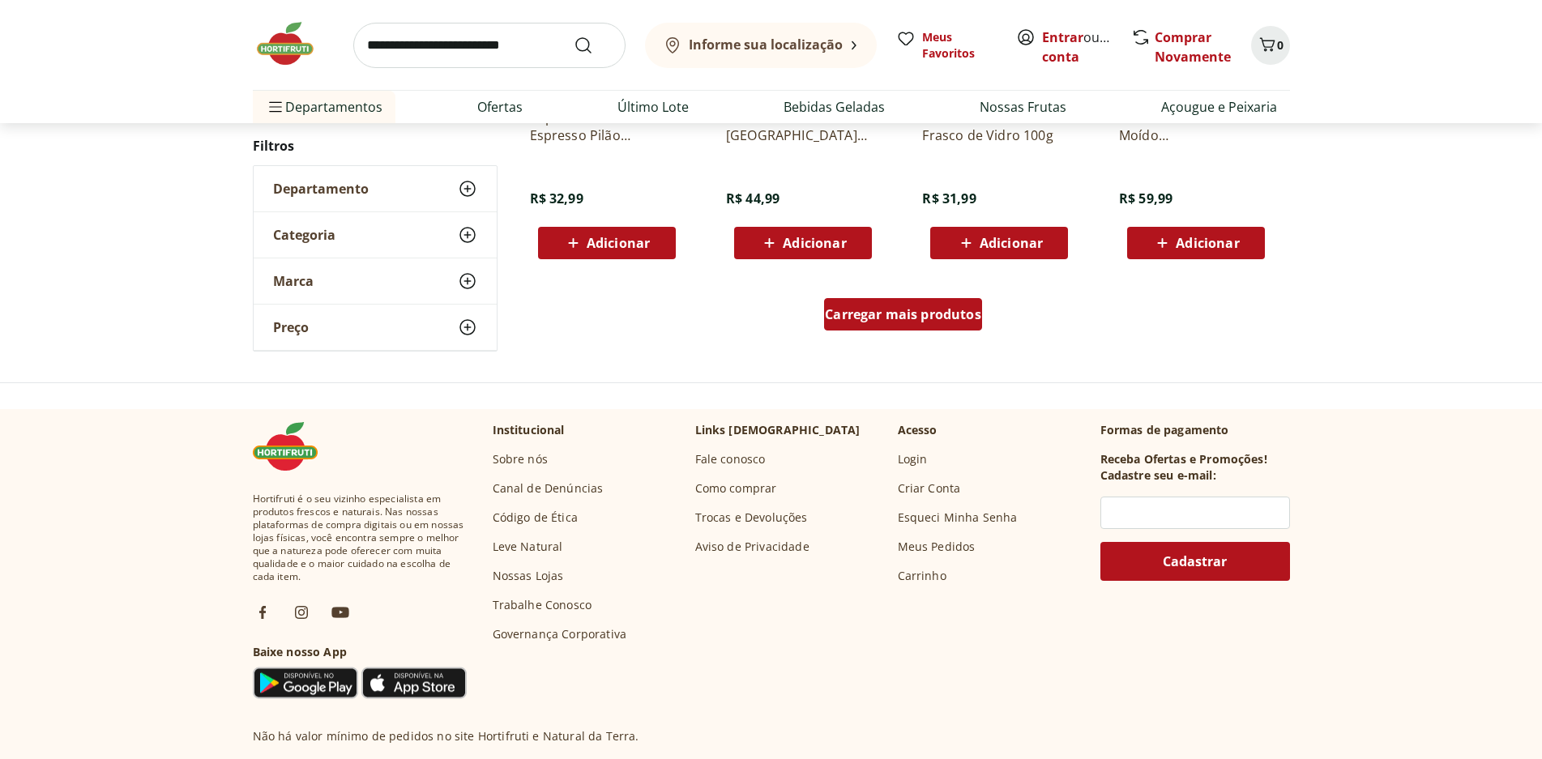
click at [890, 310] on span "Carregar mais produtos" at bounding box center [903, 314] width 156 height 13
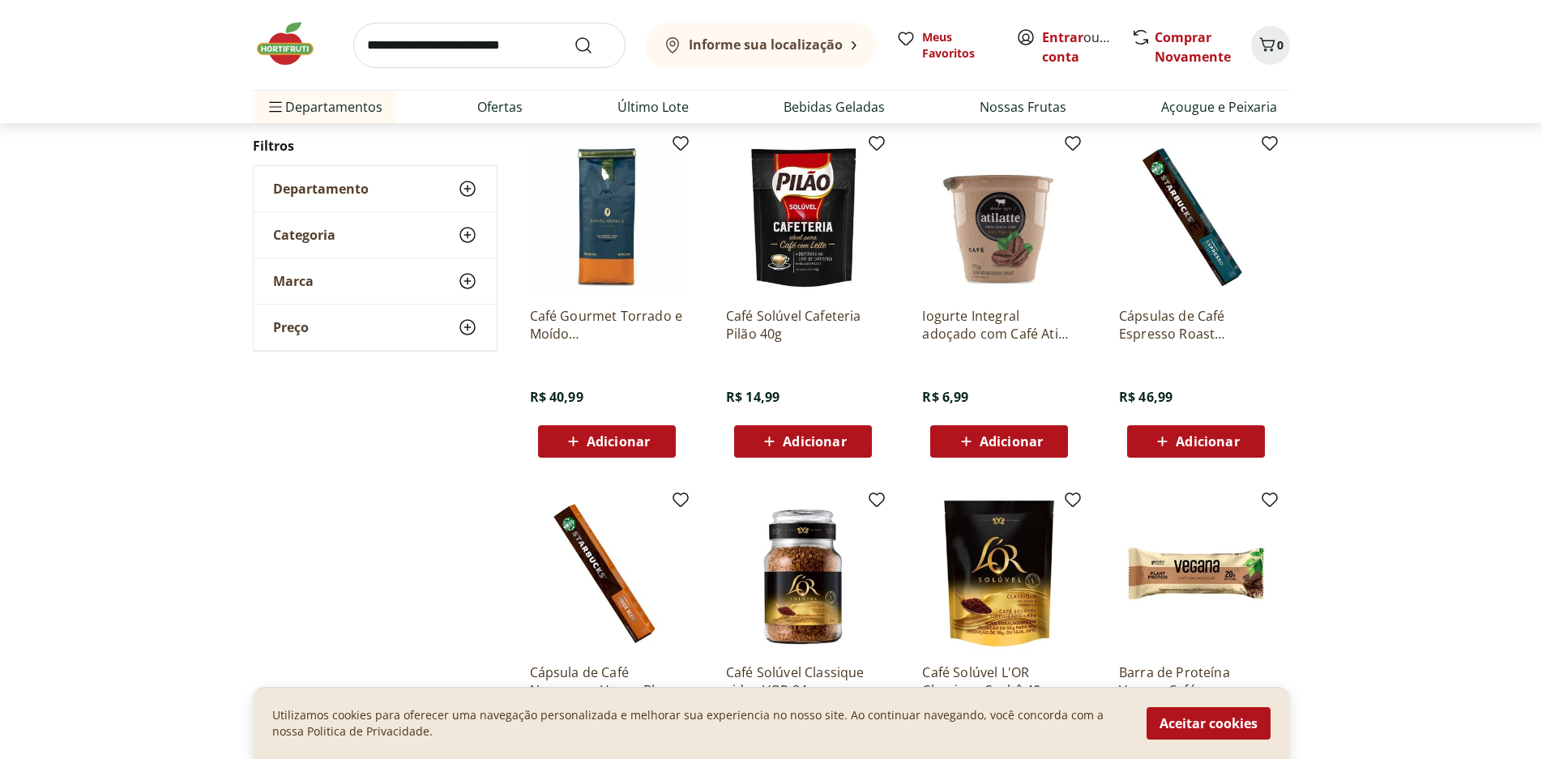
scroll to position [540, 0]
